Goal: Entertainment & Leisure: Consume media (video, audio)

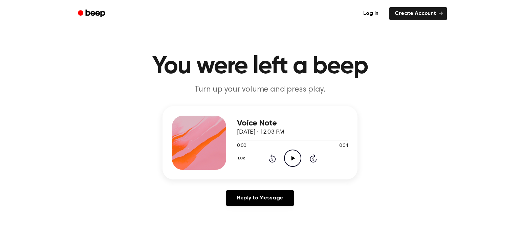
scroll to position [7, 0]
click at [294, 159] on icon at bounding box center [293, 158] width 4 height 4
click at [289, 161] on icon "Play Audio" at bounding box center [292, 157] width 17 height 17
click at [293, 162] on icon "Pause Audio" at bounding box center [292, 157] width 17 height 17
click at [295, 157] on icon "Play Audio" at bounding box center [292, 157] width 17 height 17
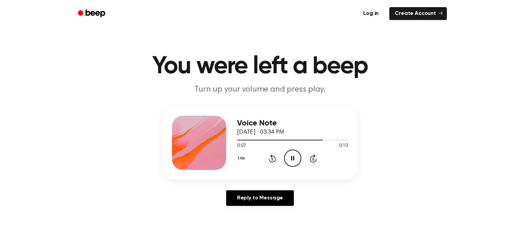
click at [295, 157] on icon "Pause Audio" at bounding box center [292, 157] width 17 height 17
click at [295, 158] on icon "Play Audio" at bounding box center [292, 157] width 17 height 17
click at [241, 158] on button "1.0x" at bounding box center [242, 158] width 10 height 12
click at [253, 189] on div "0.8x" at bounding box center [250, 186] width 26 height 13
click at [295, 158] on icon at bounding box center [293, 158] width 4 height 4
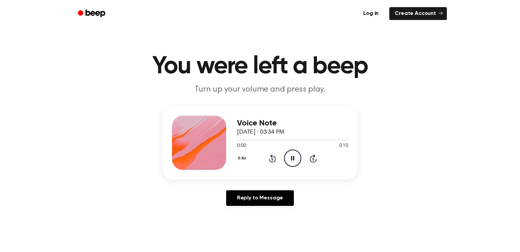
click at [295, 158] on icon "Pause Audio" at bounding box center [292, 157] width 17 height 17
click at [295, 158] on icon at bounding box center [293, 158] width 4 height 4
click at [295, 158] on icon "Pause Audio" at bounding box center [292, 157] width 17 height 17
click at [296, 158] on icon "Play Audio" at bounding box center [292, 157] width 17 height 17
click at [293, 165] on icon "Play Audio" at bounding box center [292, 157] width 17 height 17
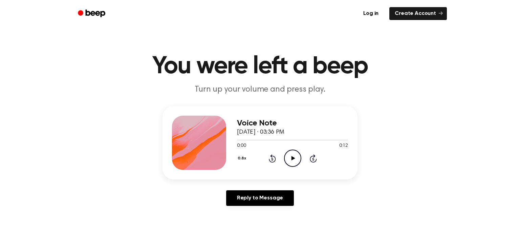
click at [297, 154] on icon "Play Audio" at bounding box center [292, 157] width 17 height 17
click at [243, 158] on button "0.8x" at bounding box center [243, 158] width 12 height 12
click at [296, 213] on main "You were left a beep Turn up your volume and press play. Voice Note October 3, …" at bounding box center [260, 209] width 520 height 418
click at [298, 163] on icon "Play Audio" at bounding box center [292, 157] width 17 height 17
click at [293, 158] on icon at bounding box center [292, 158] width 3 height 4
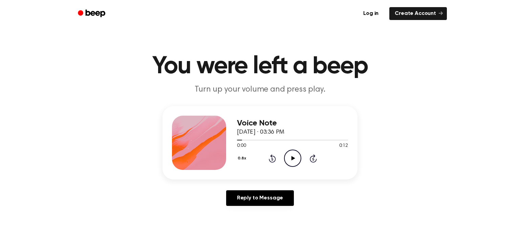
click at [293, 158] on icon at bounding box center [293, 158] width 4 height 4
click at [293, 158] on icon at bounding box center [292, 158] width 3 height 4
click at [294, 154] on icon "Play Audio" at bounding box center [292, 157] width 17 height 17
click at [291, 161] on icon "Play Audio" at bounding box center [292, 157] width 17 height 17
click at [291, 163] on icon "Play Audio" at bounding box center [292, 157] width 17 height 17
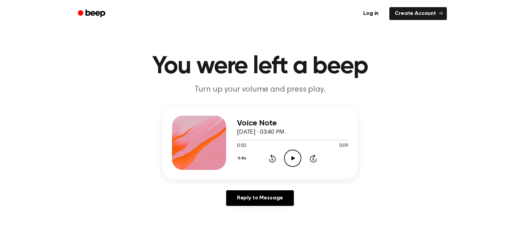
click at [299, 149] on icon "Play Audio" at bounding box center [292, 157] width 17 height 17
click at [290, 155] on icon "Play Audio" at bounding box center [292, 157] width 17 height 17
click at [292, 160] on icon at bounding box center [293, 158] width 4 height 4
click at [294, 156] on icon "Play Audio" at bounding box center [292, 157] width 17 height 17
click at [294, 152] on icon "Play Audio" at bounding box center [292, 157] width 17 height 17
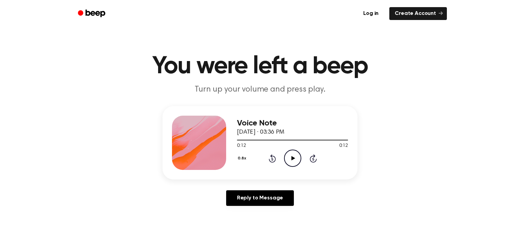
click at [288, 157] on icon "Play Audio" at bounding box center [292, 157] width 17 height 17
click at [289, 157] on icon "Play Audio" at bounding box center [292, 157] width 17 height 17
